Goal: Task Accomplishment & Management: Use online tool/utility

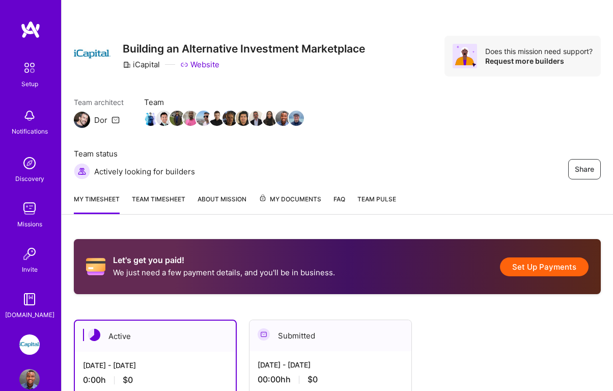
click at [29, 40] on div "Setup Notifications Discovery Missions Invite [DOMAIN_NAME]" at bounding box center [30, 169] width 61 height 299
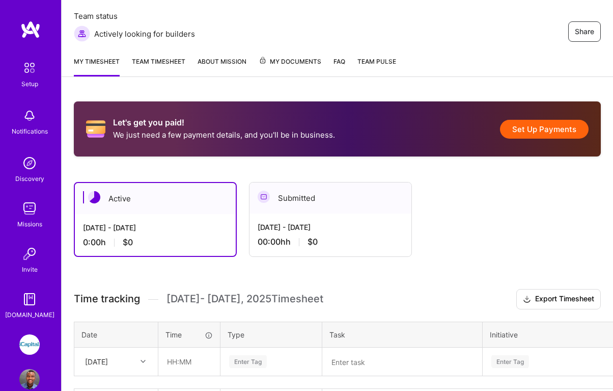
scroll to position [213, 0]
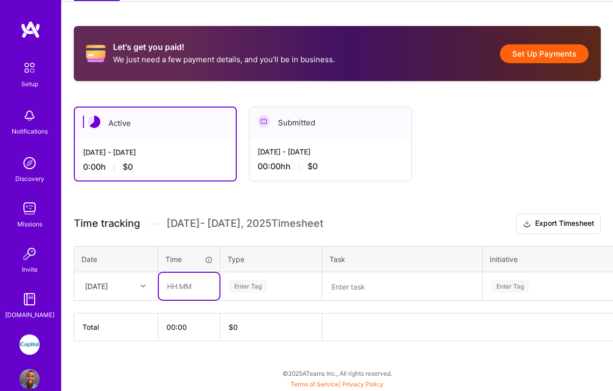
click at [176, 279] on input "text" at bounding box center [189, 285] width 61 height 27
click at [188, 284] on input "8" at bounding box center [189, 285] width 61 height 27
type input "08:00"
click at [193, 354] on div "Let's get you paid! We just need a few payment details, and you'll be in busine…" at bounding box center [338, 202] width 552 height 377
click at [263, 290] on div "Enter Tag" at bounding box center [248, 286] width 38 height 16
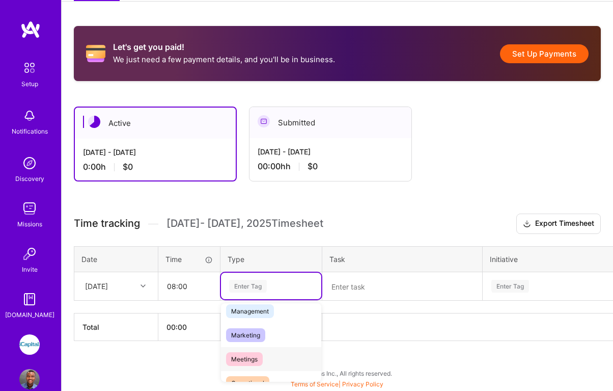
scroll to position [126, 0]
click at [201, 356] on div "Let's get you paid! We just need a few payment details, and you'll be in busine…" at bounding box center [338, 202] width 552 height 377
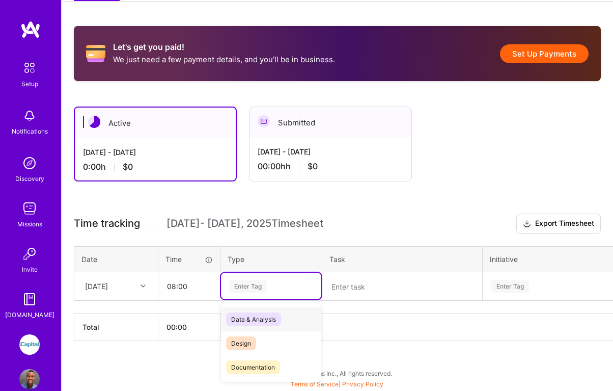
click at [283, 288] on div "Enter Tag" at bounding box center [271, 286] width 86 height 13
click at [253, 319] on span "Engineering" at bounding box center [248, 318] width 44 height 14
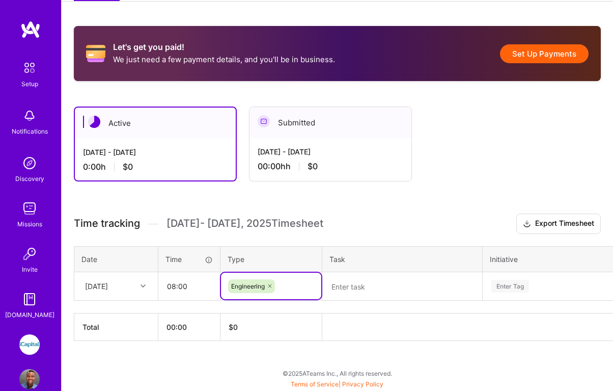
click at [379, 284] on textarea at bounding box center [402, 286] width 158 height 26
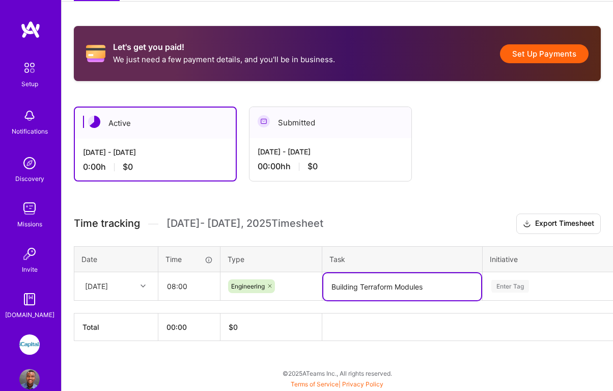
type textarea "Building Terraform Modules"
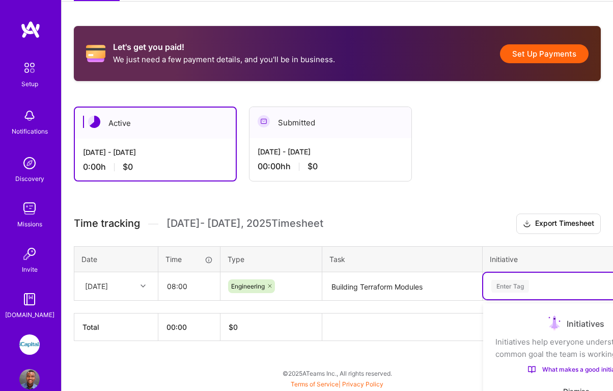
scroll to position [331, 0]
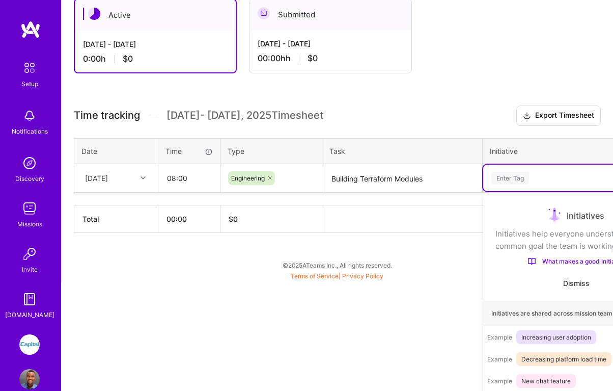
click at [520, 191] on div "option onboarding focused, 1 of 76. 76 results available. Use Up and Down to ch…" at bounding box center [576, 177] width 186 height 26
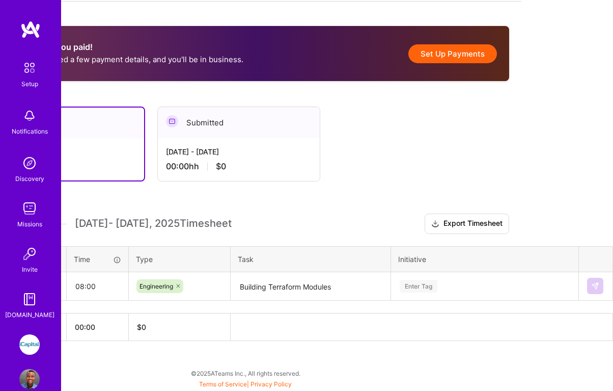
scroll to position [213, 92]
click at [353, 338] on html "Setup Notifications Discovery Missions Invite [DOMAIN_NAME] iCapital: Building …" at bounding box center [214, 86] width 613 height 598
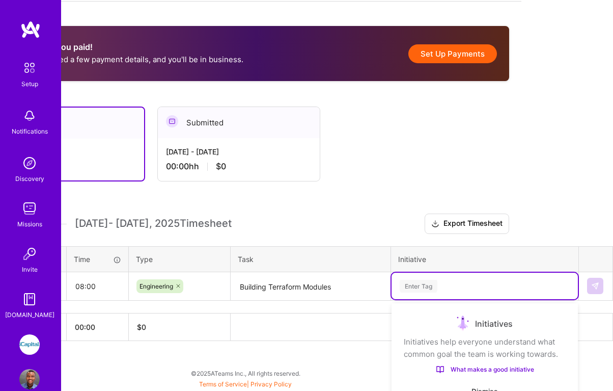
scroll to position [329, 0]
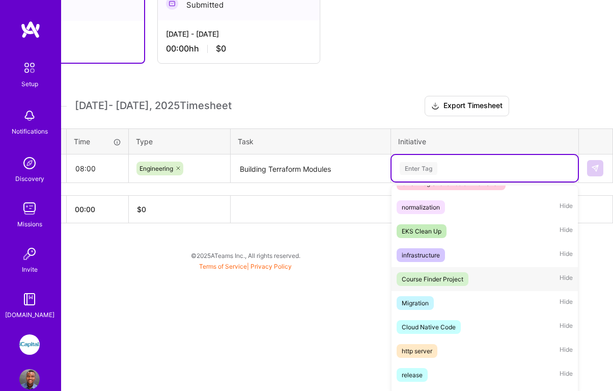
scroll to position [402, 0]
click at [426, 261] on div "infrastructure" at bounding box center [421, 255] width 38 height 11
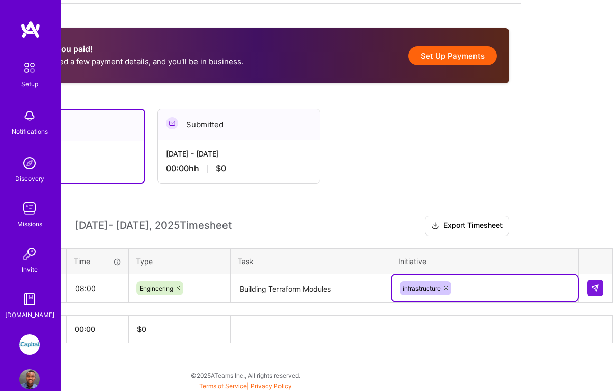
scroll to position [213, 92]
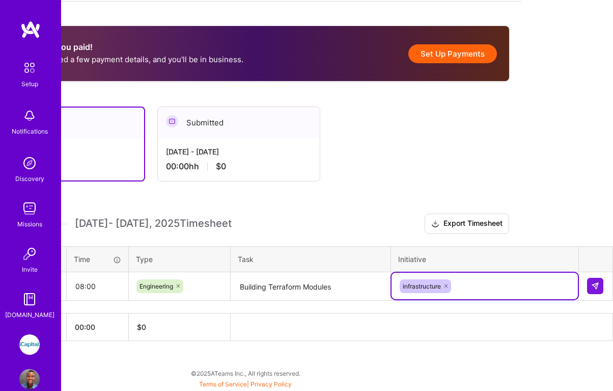
click at [118, 333] on th "00:00" at bounding box center [98, 327] width 62 height 28
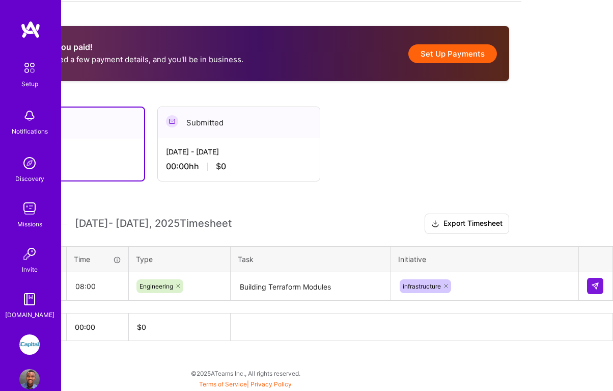
click at [359, 372] on div "Let's get you paid! We just need a few payment details, and you'll be in busine…" at bounding box center [246, 202] width 552 height 377
click at [104, 328] on th "00:00" at bounding box center [98, 327] width 62 height 28
click at [99, 328] on th "00:00" at bounding box center [98, 327] width 62 height 28
click at [210, 330] on th "$ 0" at bounding box center [180, 327] width 102 height 28
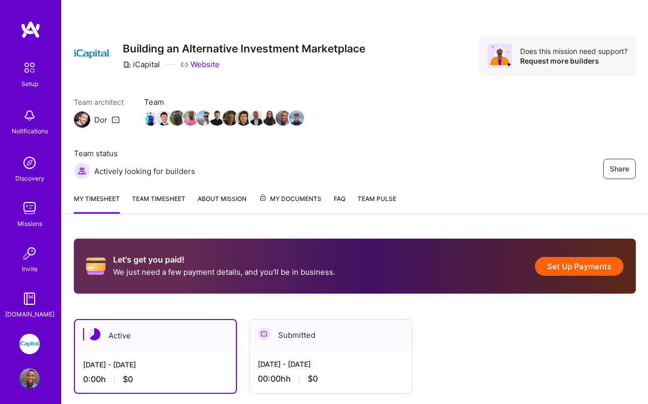
scroll to position [199, 0]
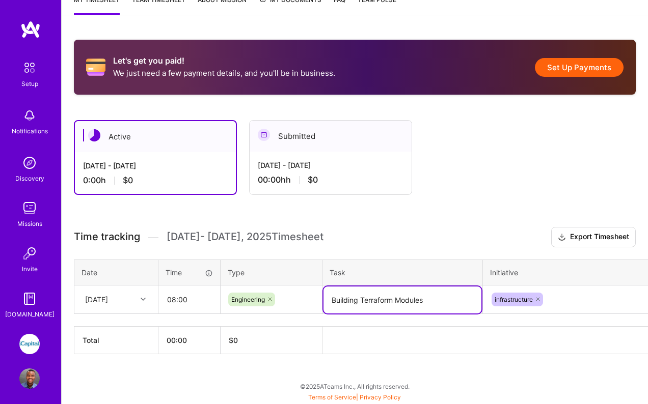
click at [414, 296] on textarea "Building Terraform Modules" at bounding box center [402, 300] width 158 height 27
drag, startPoint x: 433, startPoint y: 373, endPoint x: 432, endPoint y: 368, distance: 5.2
click at [433, 373] on div "Let's get you paid! We just need a few payment details, and you'll be in busine…" at bounding box center [355, 216] width 586 height 377
click at [460, 300] on textarea "Building Terraform Modules" at bounding box center [402, 300] width 158 height 27
click at [461, 374] on div "Let's get you paid! We just need a few payment details, and you'll be in busine…" at bounding box center [355, 216] width 586 height 377
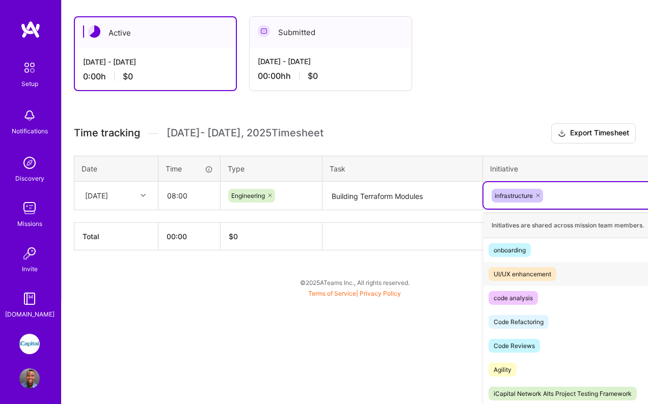
click at [574, 209] on div "option infrastructure, selected. option UI/UX enhancement focused, 2 of 76. 75 …" at bounding box center [576, 195] width 186 height 26
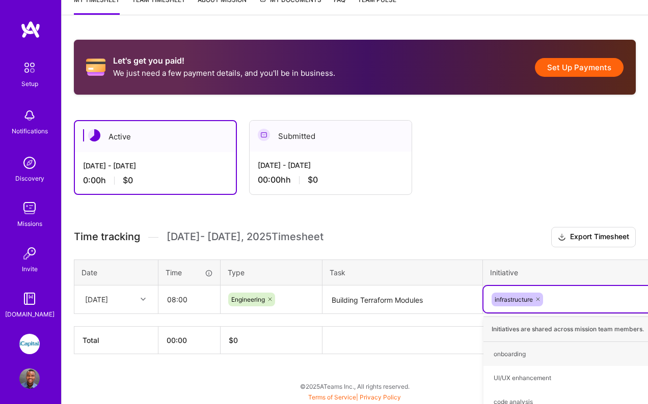
click at [575, 186] on div "Let's get you paid! We just need a few payment details, and you'll be in busine…" at bounding box center [355, 216] width 586 height 377
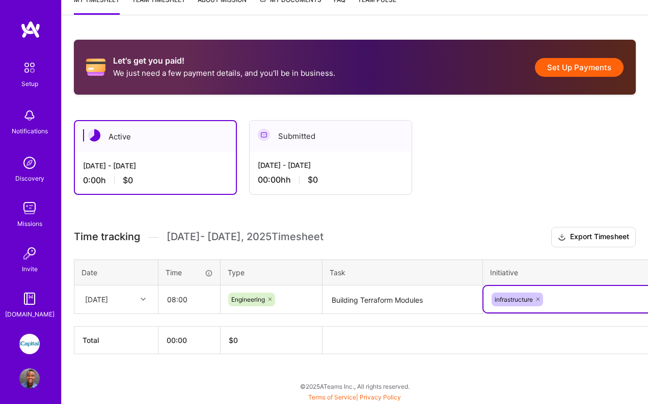
click at [595, 301] on div "option infrastructure, selected. Select is focused ,type to refine list, press …" at bounding box center [576, 299] width 186 height 26
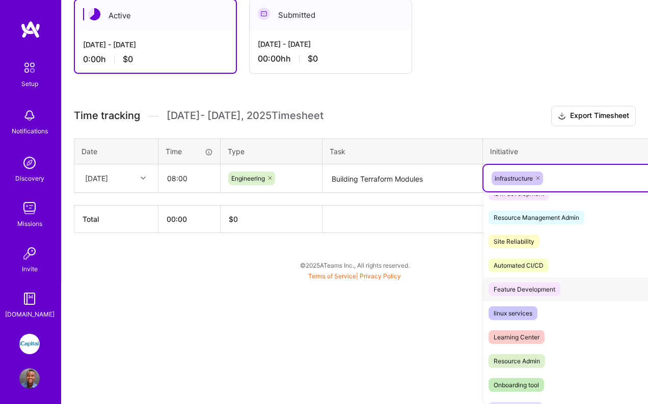
scroll to position [574, 0]
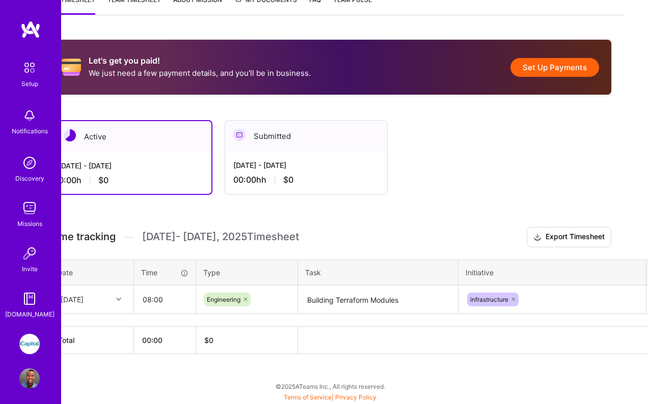
scroll to position [199, 57]
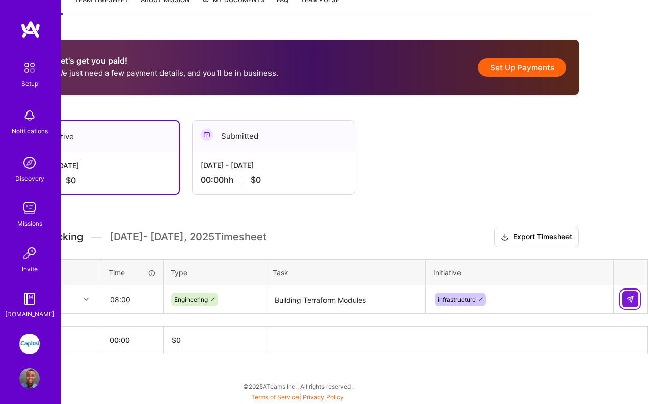
click at [613, 298] on button at bounding box center [630, 299] width 16 height 16
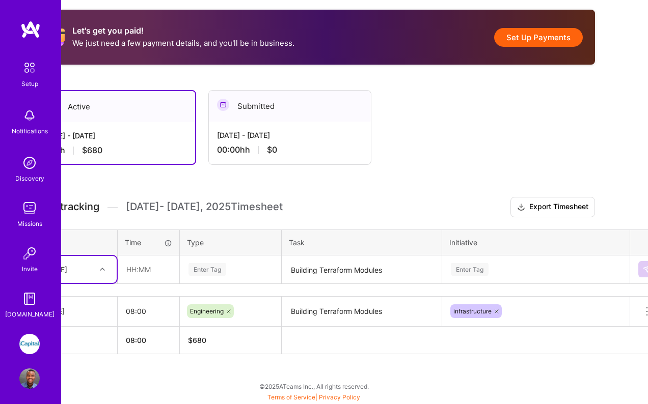
scroll to position [229, 0]
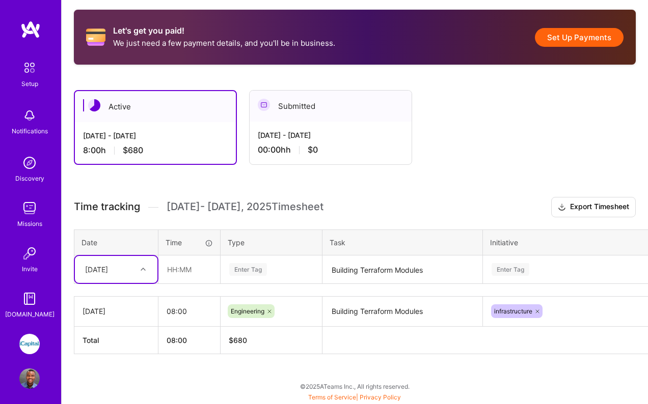
click at [144, 269] on icon at bounding box center [143, 269] width 5 height 5
click at [123, 301] on div "[DATE]" at bounding box center [116, 298] width 83 height 19
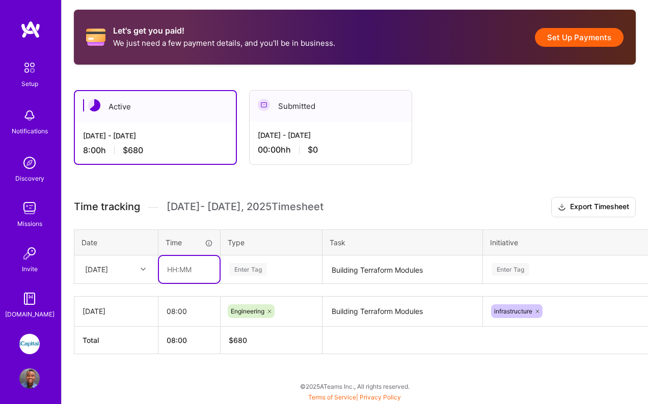
click at [175, 271] on input "text" at bounding box center [189, 269] width 61 height 27
type input "08:00"
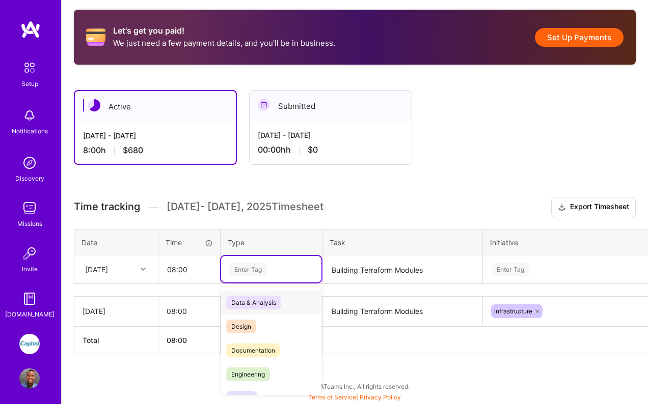
click at [257, 276] on div "Enter Tag" at bounding box center [248, 270] width 38 height 16
click at [254, 375] on span "Engineering" at bounding box center [248, 375] width 44 height 14
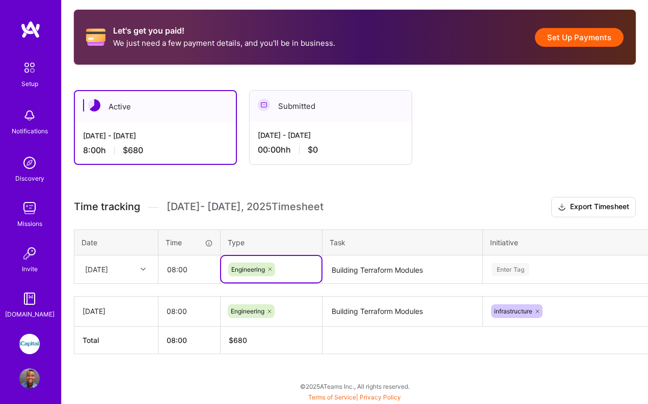
click at [352, 274] on textarea "Building Terraform Modules" at bounding box center [402, 270] width 158 height 27
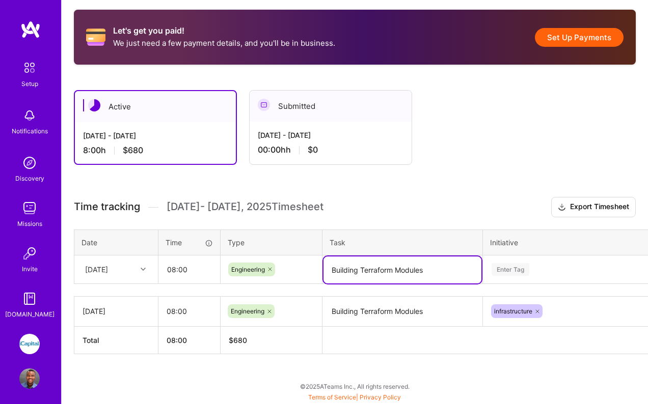
type textarea "Building Terraform Modules"
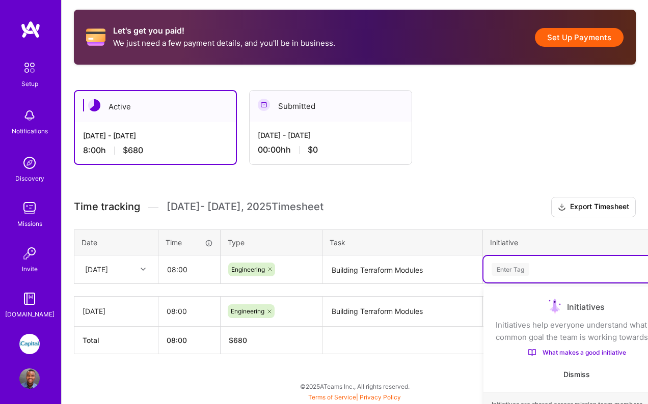
scroll to position [312, 0]
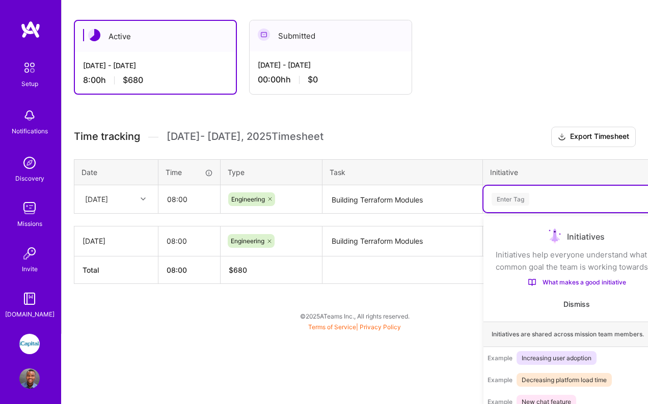
click at [537, 212] on div "option infrastructure, selected. option onboarding focused, 1 of 76. 76 results…" at bounding box center [576, 199] width 186 height 26
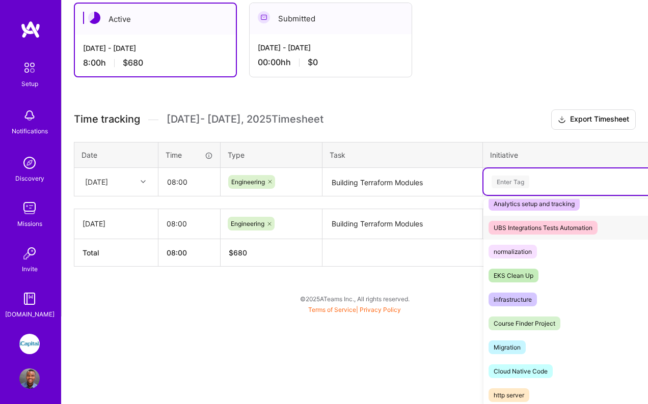
scroll to position [373, 0]
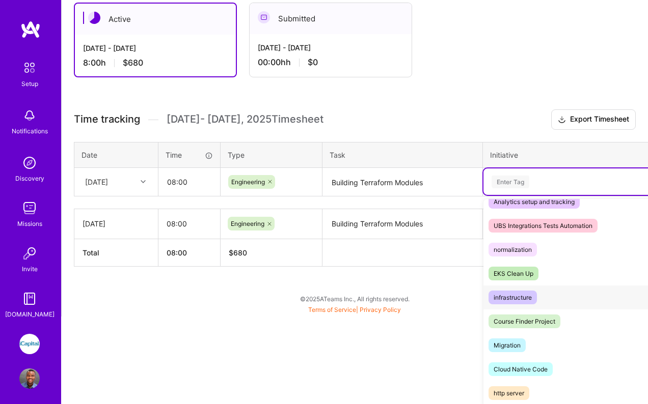
click at [511, 303] on div "infrastructure" at bounding box center [512, 297] width 38 height 11
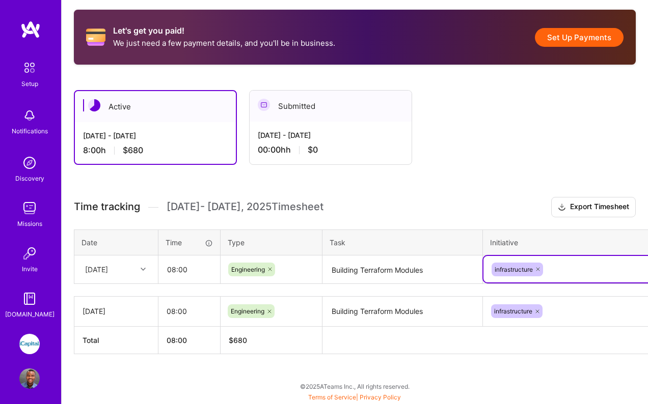
scroll to position [229, 0]
click at [418, 338] on th at bounding box center [513, 340] width 382 height 28
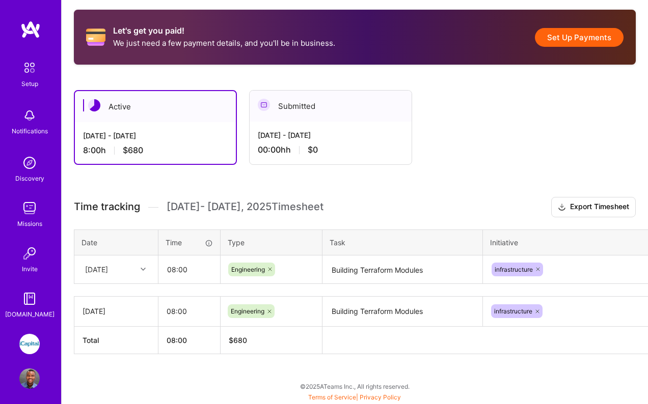
click at [488, 383] on div "Let's get you paid! We just need a few payment details, and you'll be in busine…" at bounding box center [355, 200] width 586 height 407
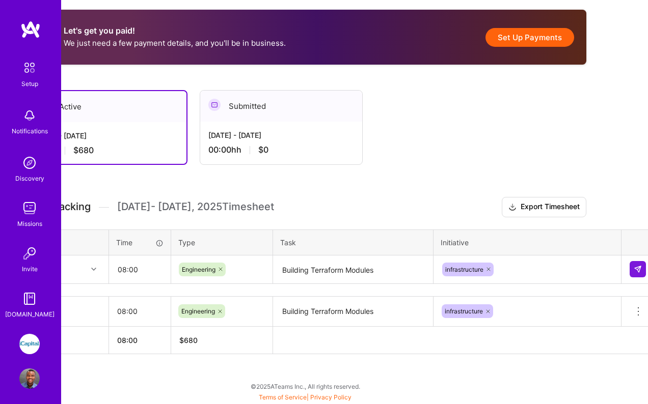
scroll to position [229, 57]
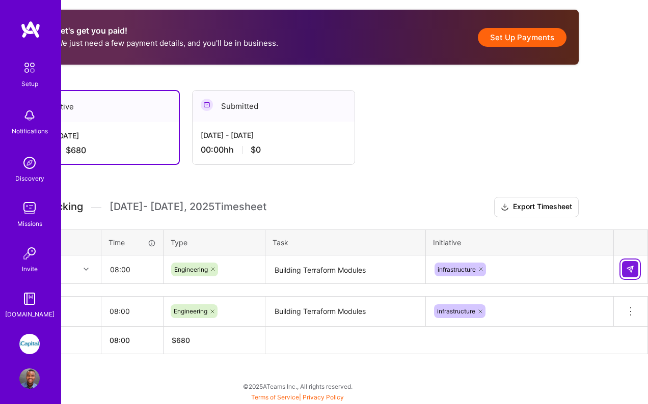
click at [613, 270] on img at bounding box center [630, 269] width 8 height 8
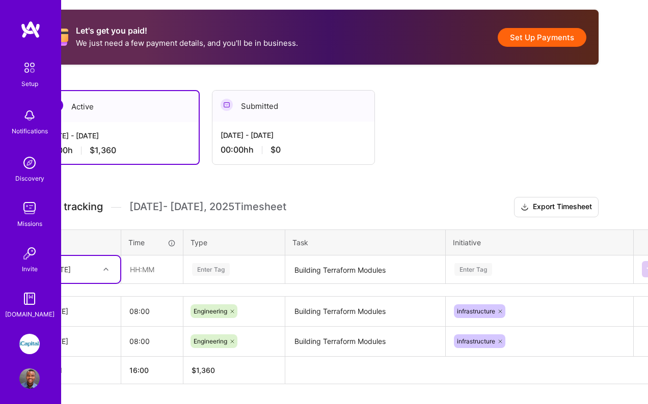
scroll to position [229, 0]
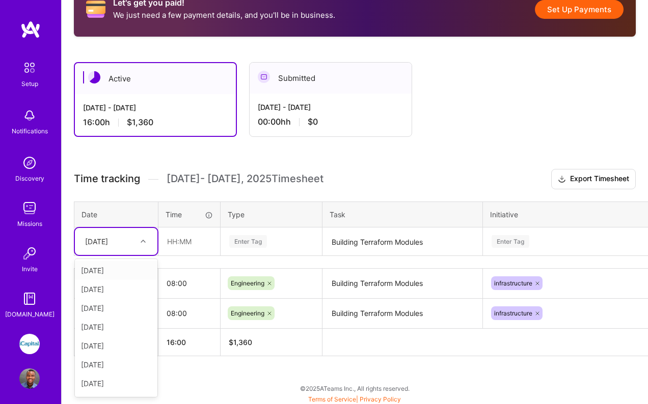
click at [145, 255] on div "option [DATE], selected. option [DATE] focused, 1 of 9. 8 results available. Us…" at bounding box center [116, 241] width 83 height 27
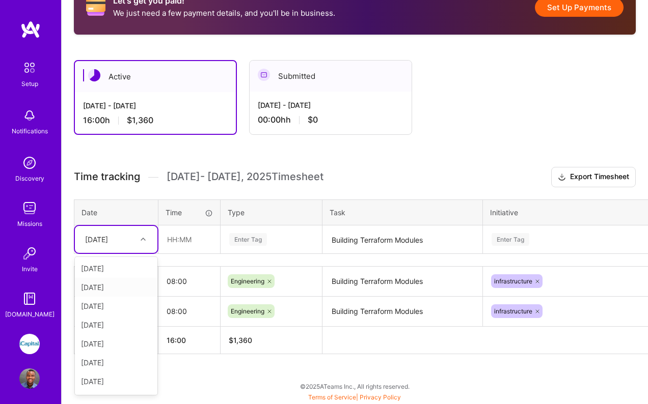
click at [122, 291] on div "[DATE]" at bounding box center [116, 287] width 83 height 19
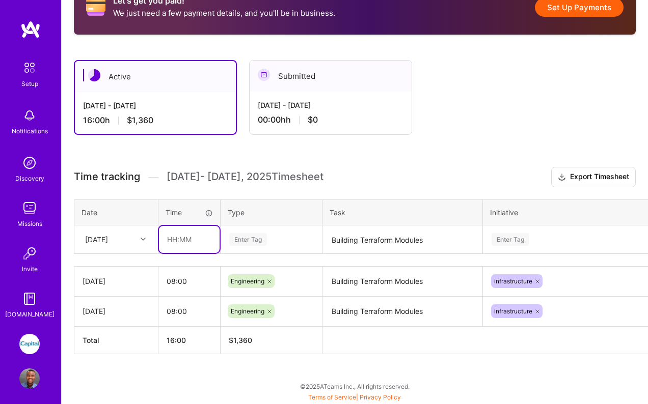
click at [186, 242] on input "text" at bounding box center [189, 239] width 61 height 27
type input "08:00"
click at [252, 242] on div "Enter Tag" at bounding box center [248, 240] width 38 height 16
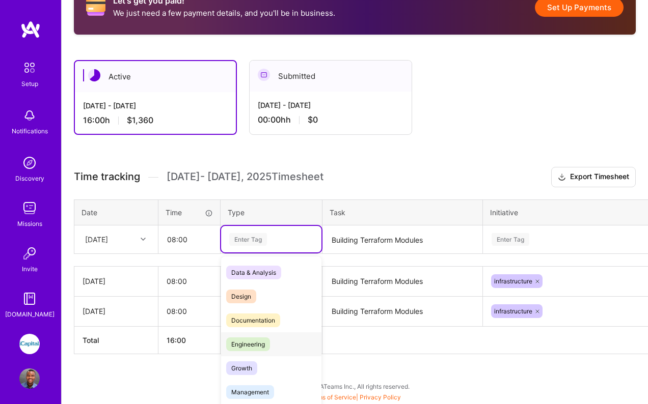
click at [254, 348] on span "Engineering" at bounding box center [248, 345] width 44 height 14
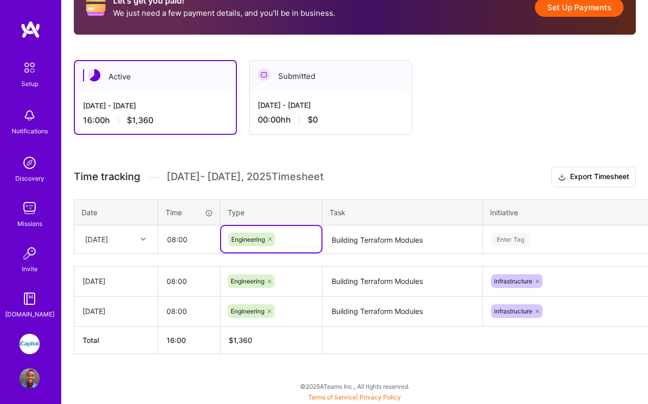
click at [364, 243] on textarea "Building Terraform Modules" at bounding box center [402, 240] width 158 height 27
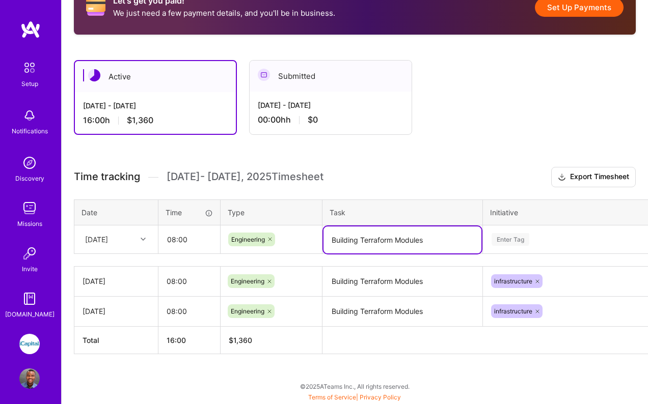
type textarea "Building Terraform Modules"
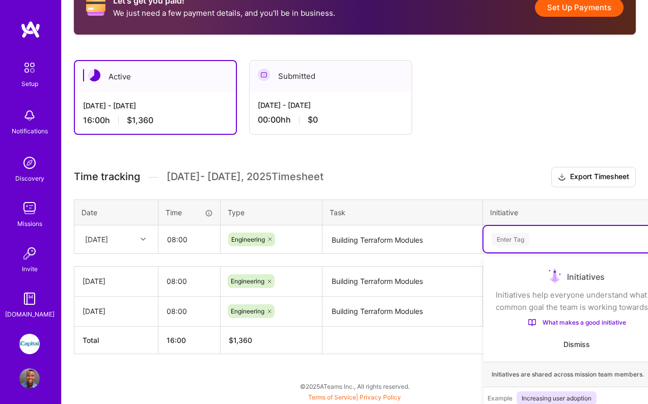
scroll to position [312, 0]
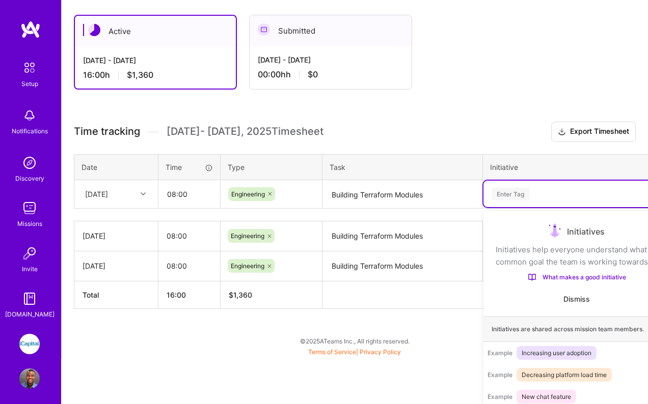
click at [549, 207] on div "option infrastructure, selected. option onboarding focused, 1 of 76. 76 results…" at bounding box center [576, 194] width 186 height 26
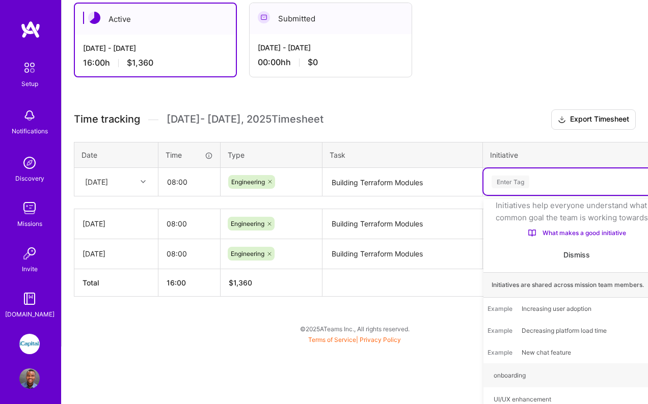
scroll to position [259, 0]
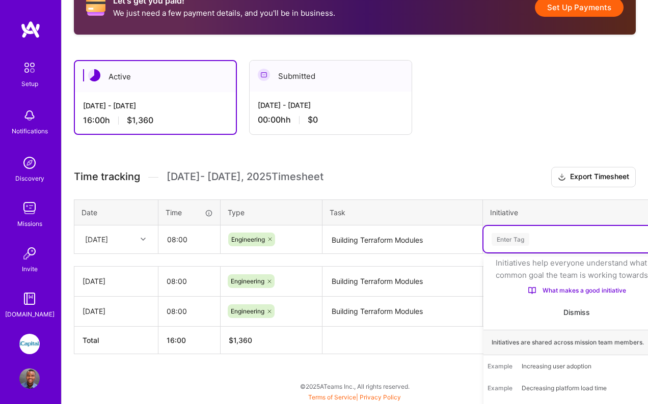
click at [533, 185] on div "Time tracking [DATE] - [DATE] Timesheet Export Timesheet Date Time Type Task In…" at bounding box center [355, 260] width 562 height 187
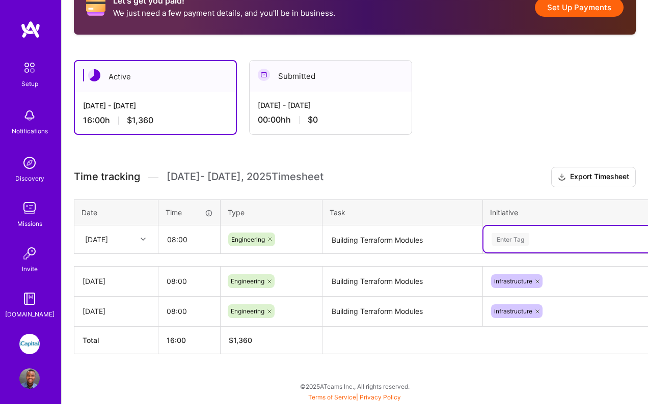
click at [527, 236] on div "option infrastructure, selected. Select is focused ,type to refine list, press …" at bounding box center [576, 239] width 186 height 26
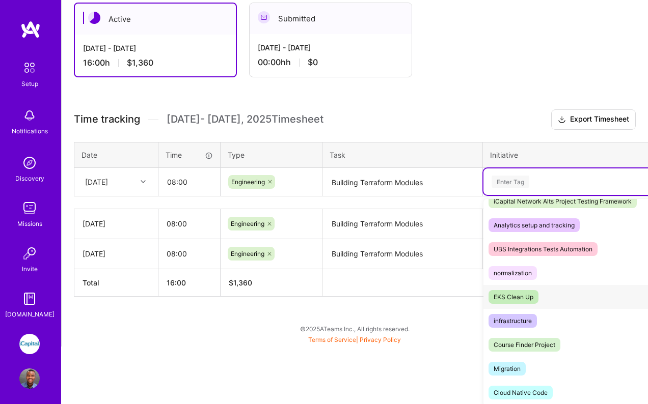
scroll to position [404, 0]
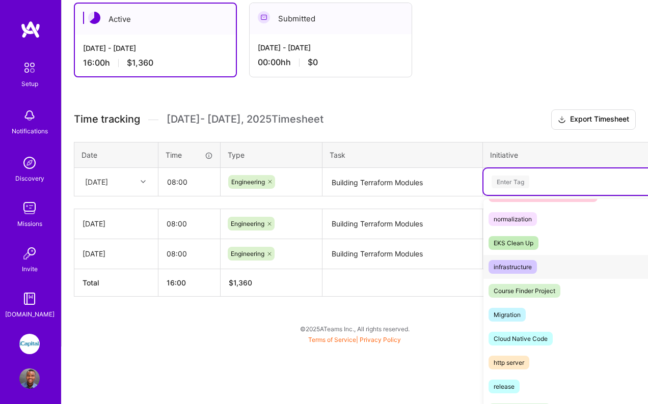
click at [523, 272] on div "infrastructure" at bounding box center [512, 267] width 38 height 11
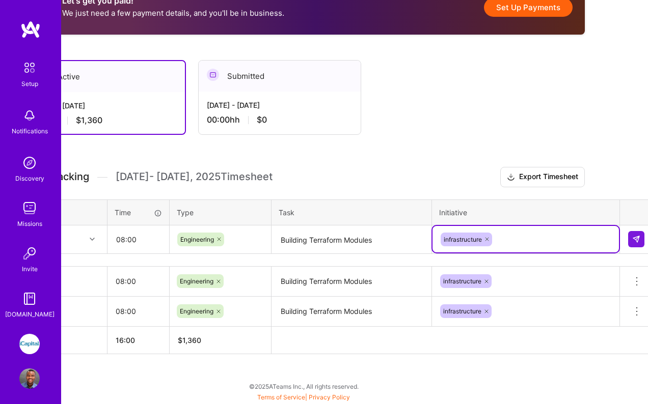
scroll to position [259, 57]
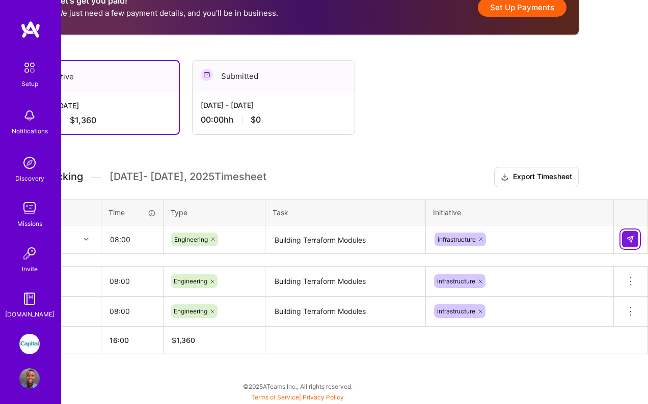
click at [613, 244] on button at bounding box center [630, 239] width 16 height 16
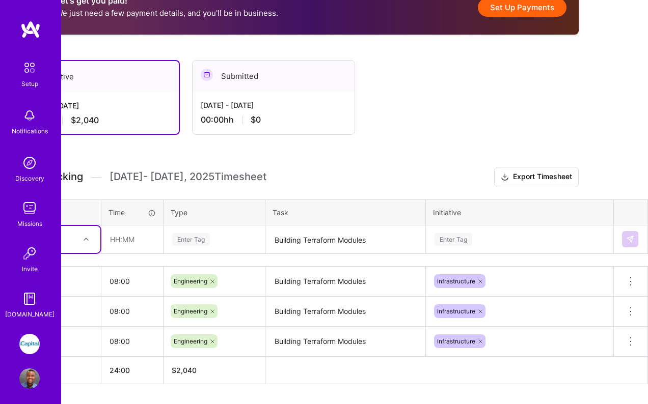
scroll to position [259, 0]
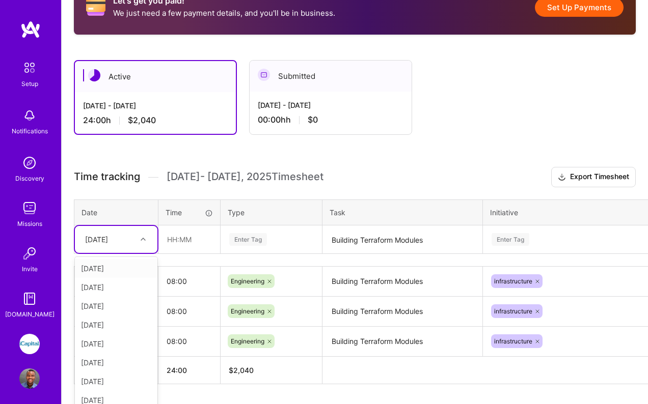
click at [141, 241] on icon at bounding box center [143, 239] width 5 height 5
click at [109, 308] on div "[DATE]" at bounding box center [116, 306] width 83 height 19
click at [194, 246] on input "text" at bounding box center [189, 239] width 61 height 27
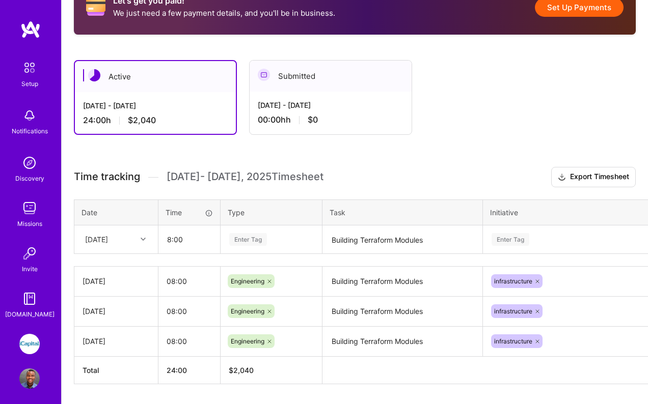
type input "08:00"
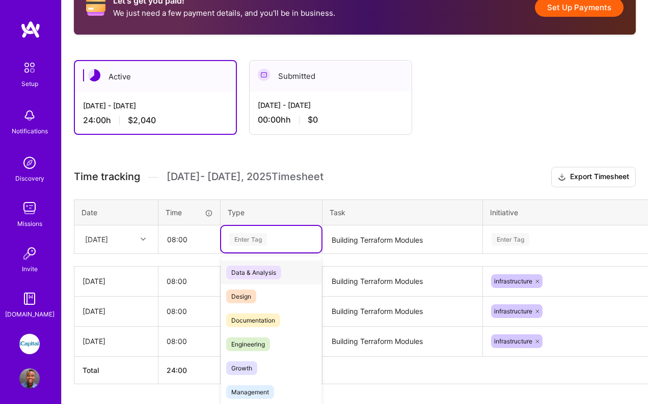
click at [261, 242] on div "Enter Tag" at bounding box center [248, 240] width 38 height 16
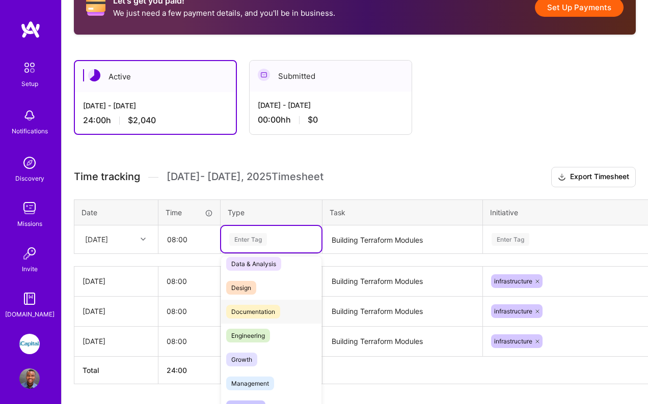
scroll to position [11, 0]
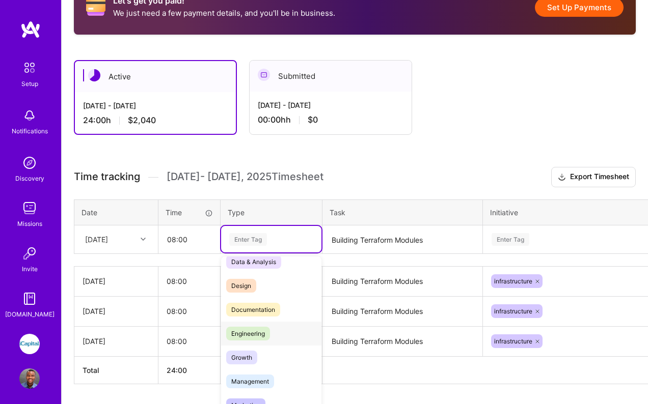
click at [264, 337] on span "Engineering" at bounding box center [248, 334] width 44 height 14
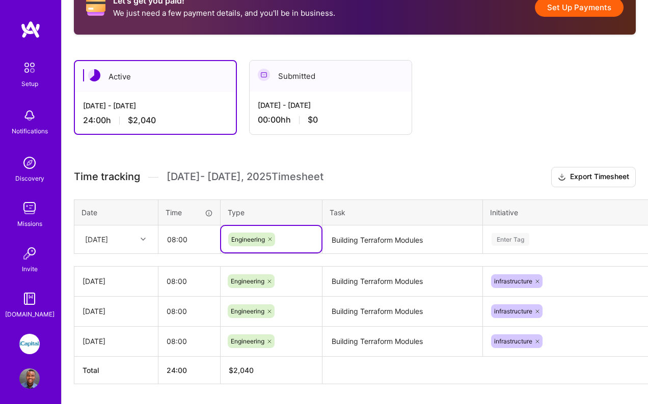
click at [377, 243] on textarea "Building Terraform Modules" at bounding box center [402, 240] width 158 height 27
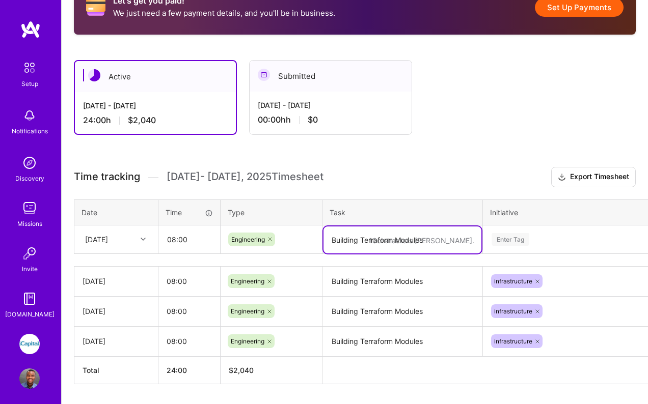
click at [374, 239] on textarea "Building Terraform Modules" at bounding box center [402, 240] width 158 height 27
type textarea "V"
type textarea "Building Terraform Modules"
click at [527, 244] on div "Enter Tag" at bounding box center [576, 239] width 186 height 26
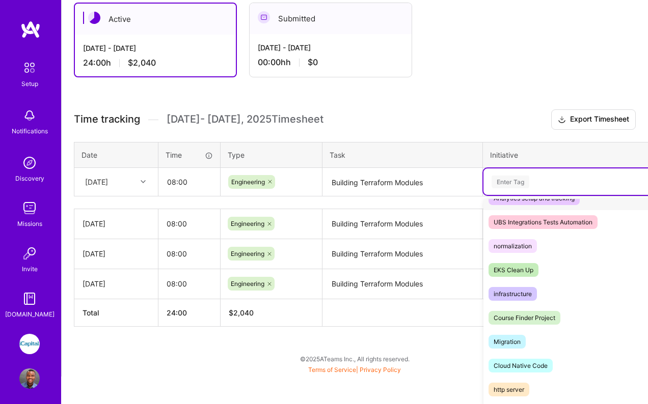
scroll to position [420, 0]
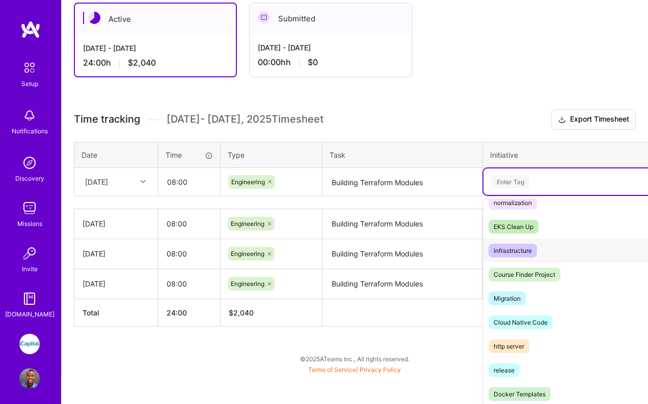
click at [521, 256] on div "infrastructure" at bounding box center [512, 250] width 38 height 11
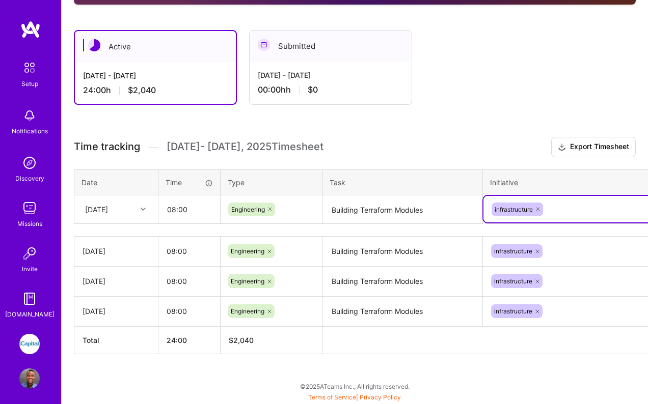
scroll to position [289, 0]
click at [458, 371] on div "Let's get you paid! We just need a few payment details, and you'll be in busine…" at bounding box center [355, 170] width 586 height 467
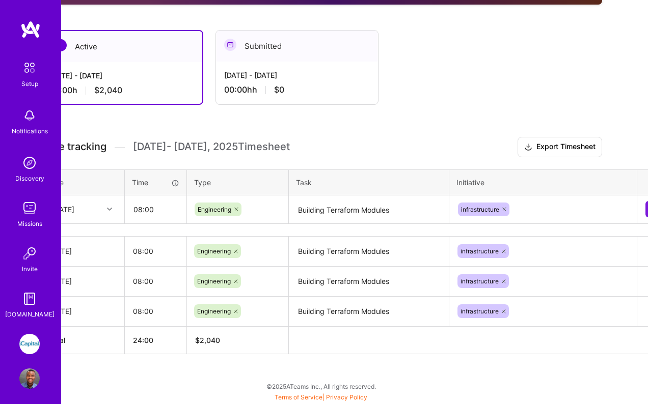
scroll to position [289, 57]
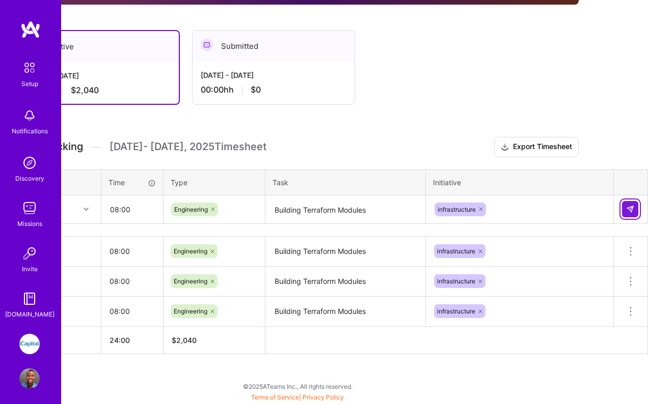
click at [613, 212] on img at bounding box center [630, 209] width 8 height 8
